Goal: Task Accomplishment & Management: Manage account settings

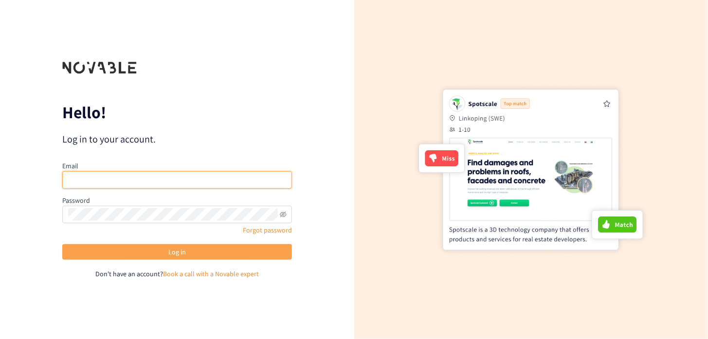
type input "[PERSON_NAME][EMAIL_ADDRESS][DOMAIN_NAME]"
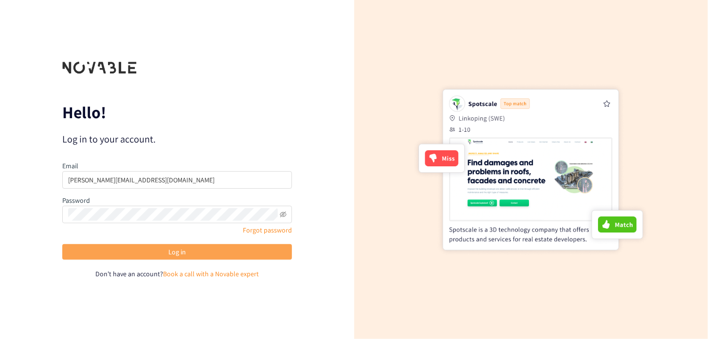
click at [174, 252] on span "Log in" at bounding box center [177, 252] width 18 height 11
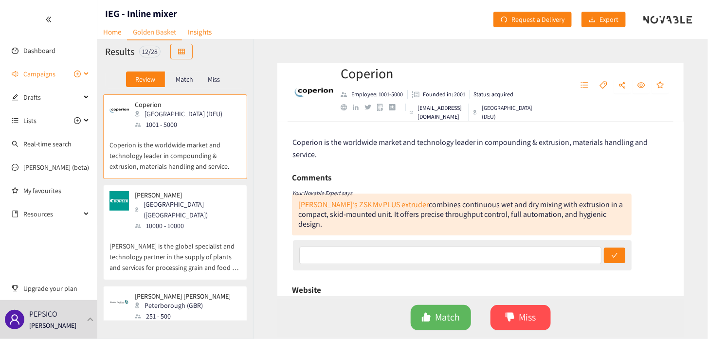
click at [45, 77] on span "Campaigns" at bounding box center [39, 73] width 32 height 19
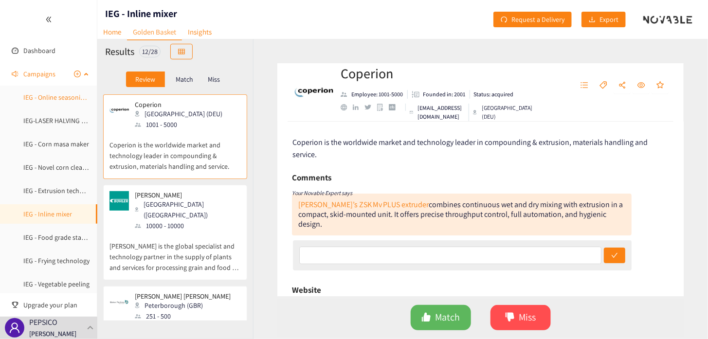
click at [46, 94] on link "IEG - Online seasoning monitoring" at bounding box center [72, 97] width 98 height 9
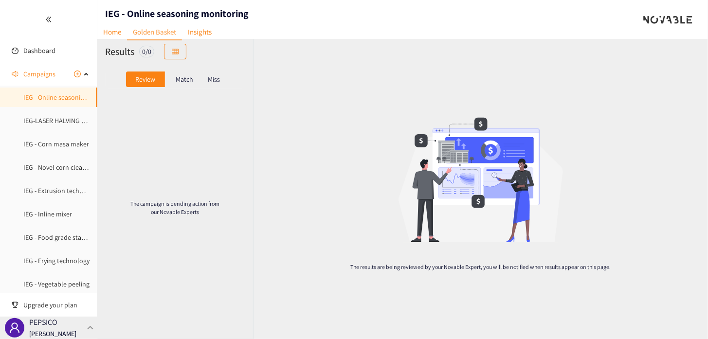
click at [52, 334] on p "[PERSON_NAME]" at bounding box center [52, 333] width 47 height 11
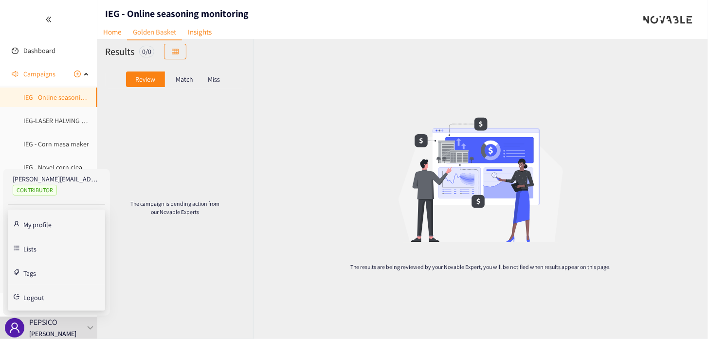
click at [31, 295] on span "Logout" at bounding box center [33, 297] width 21 height 7
